Goal: Task Accomplishment & Management: Manage account settings

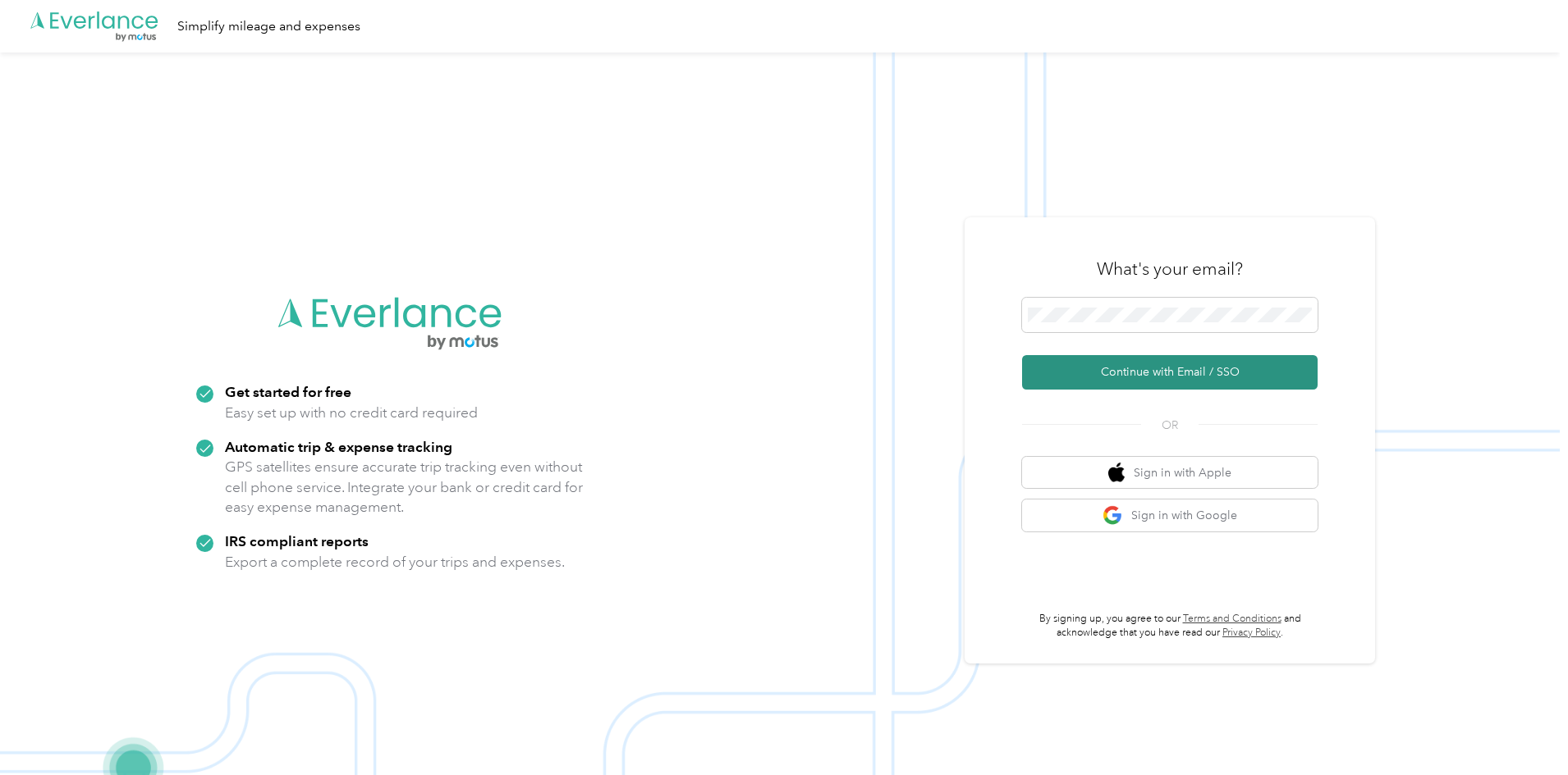
click at [1212, 372] on button "Continue with Email / SSO" at bounding box center [1170, 373] width 295 height 35
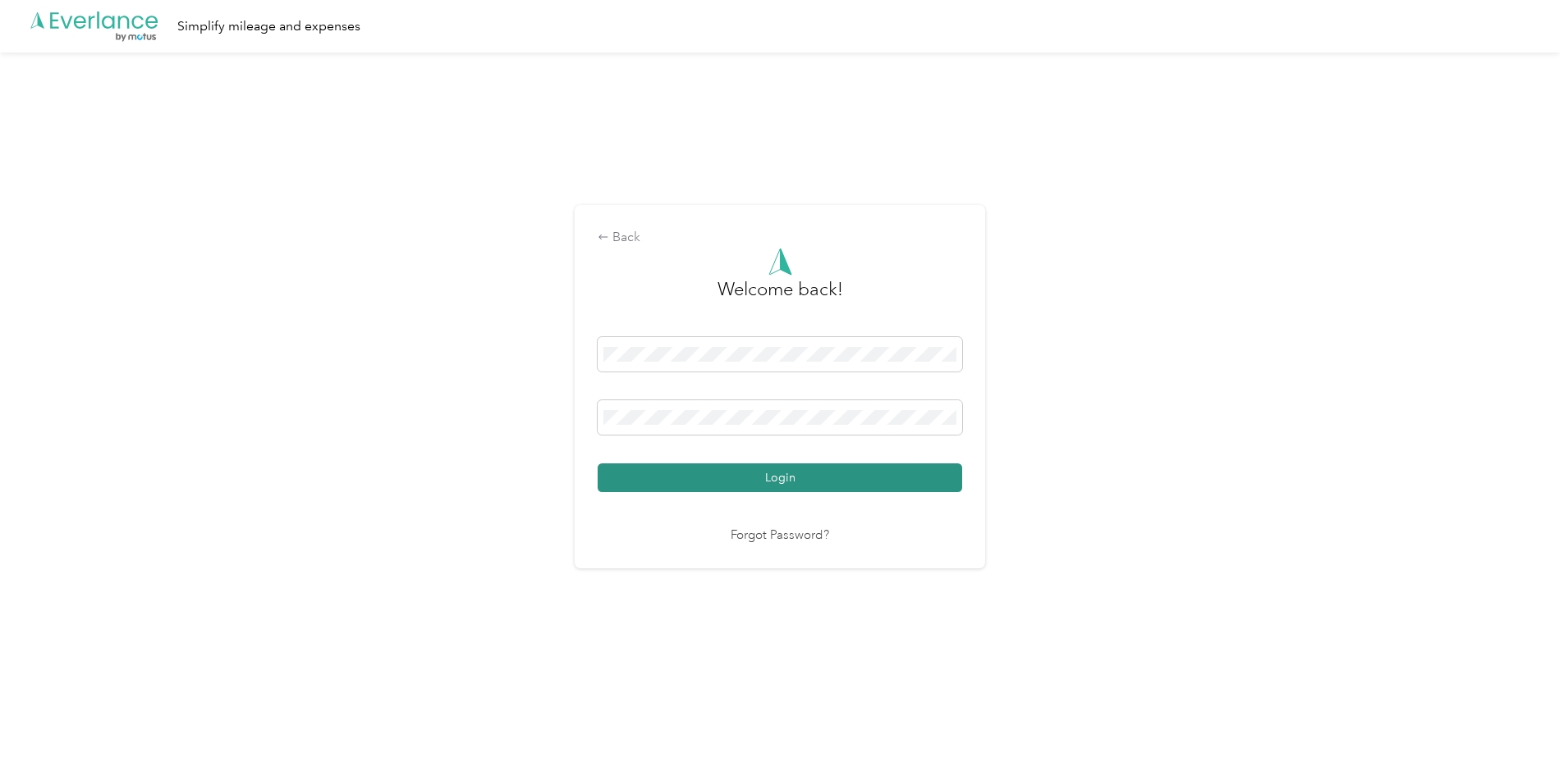
click at [810, 480] on button "Login" at bounding box center [780, 478] width 365 height 29
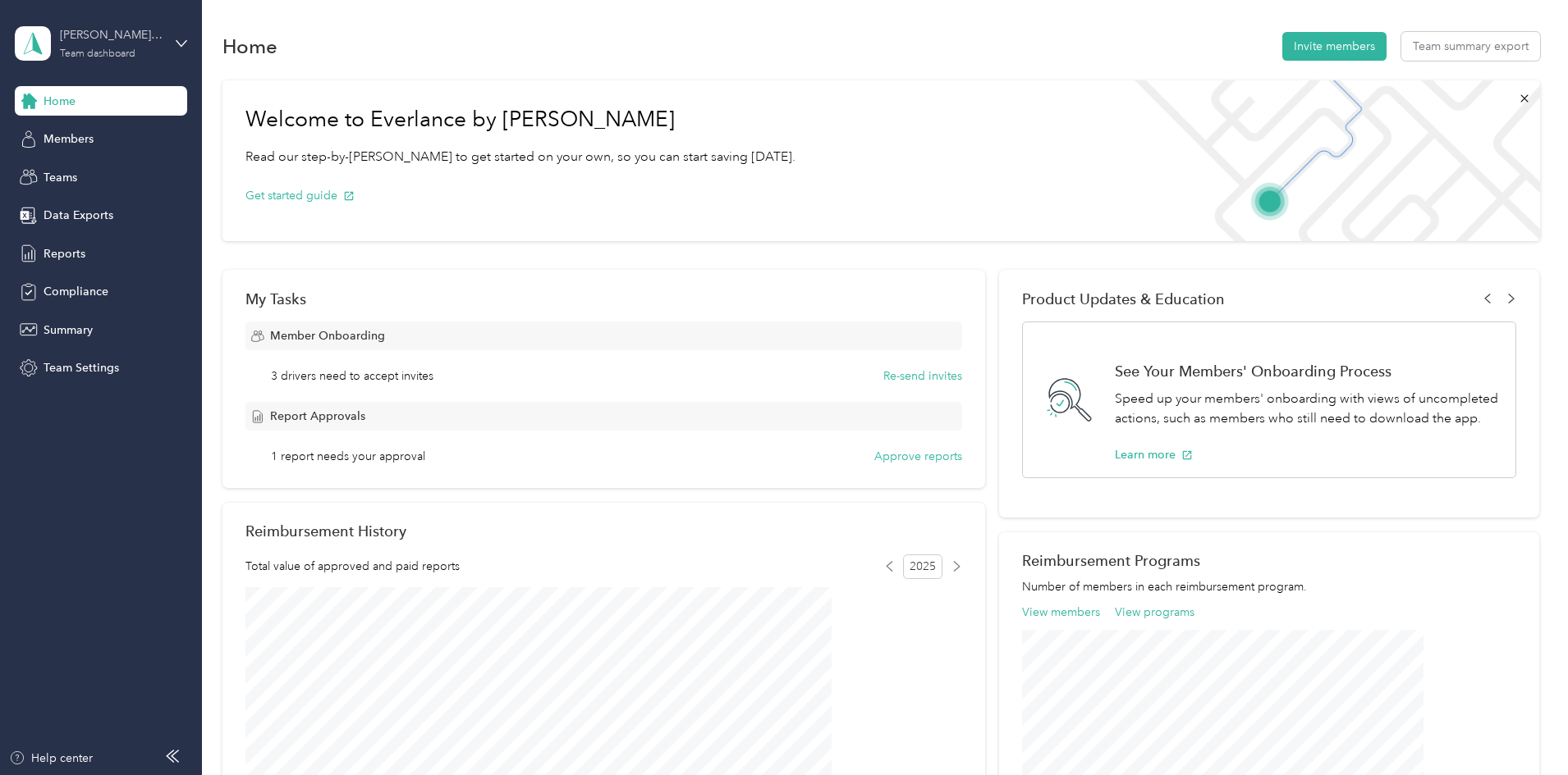
click at [90, 51] on div "Team dashboard" at bounding box center [97, 55] width 75 height 10
click at [112, 137] on div "Team dashboard" at bounding box center [280, 135] width 508 height 29
click at [90, 136] on span "Members" at bounding box center [68, 139] width 51 height 17
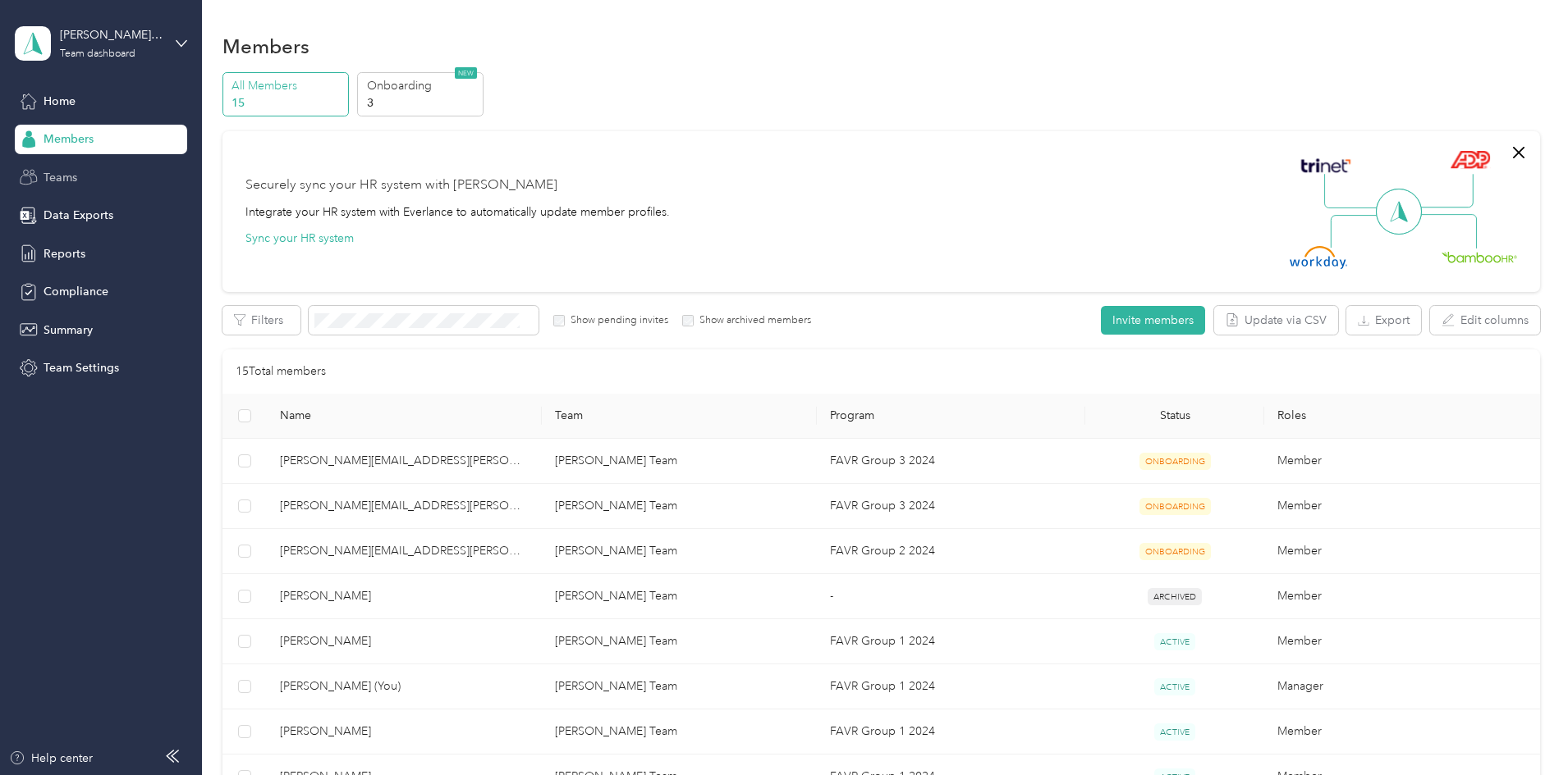
drag, startPoint x: 59, startPoint y: 186, endPoint x: 64, endPoint y: 179, distance: 8.6
click at [59, 185] on div "Teams" at bounding box center [101, 177] width 172 height 30
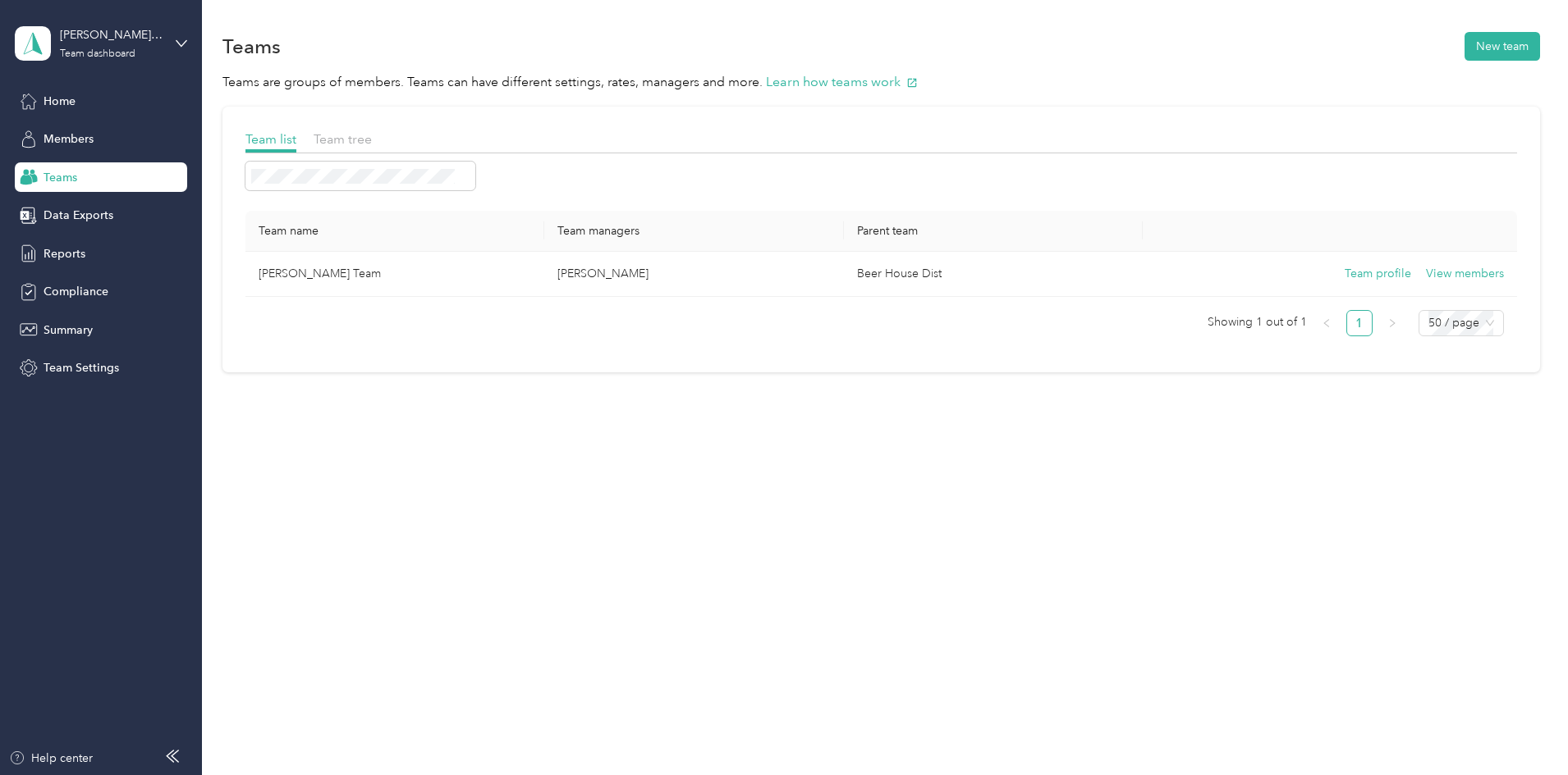
click at [54, 172] on span "Teams" at bounding box center [60, 177] width 34 height 17
click at [71, 96] on span "Home" at bounding box center [59, 101] width 32 height 17
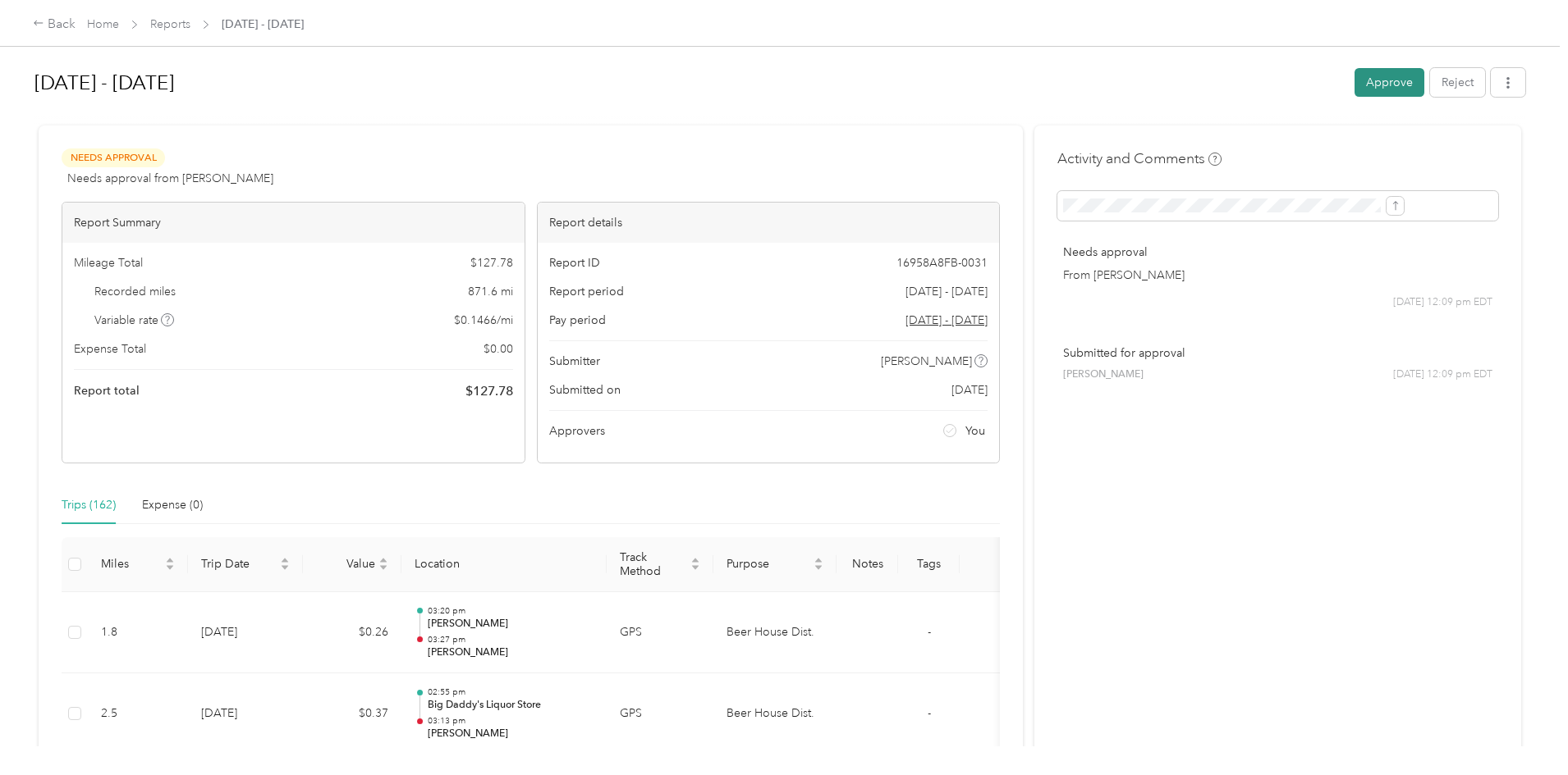
click at [1354, 72] on button "Approve" at bounding box center [1389, 82] width 69 height 29
